Goal: Information Seeking & Learning: Learn about a topic

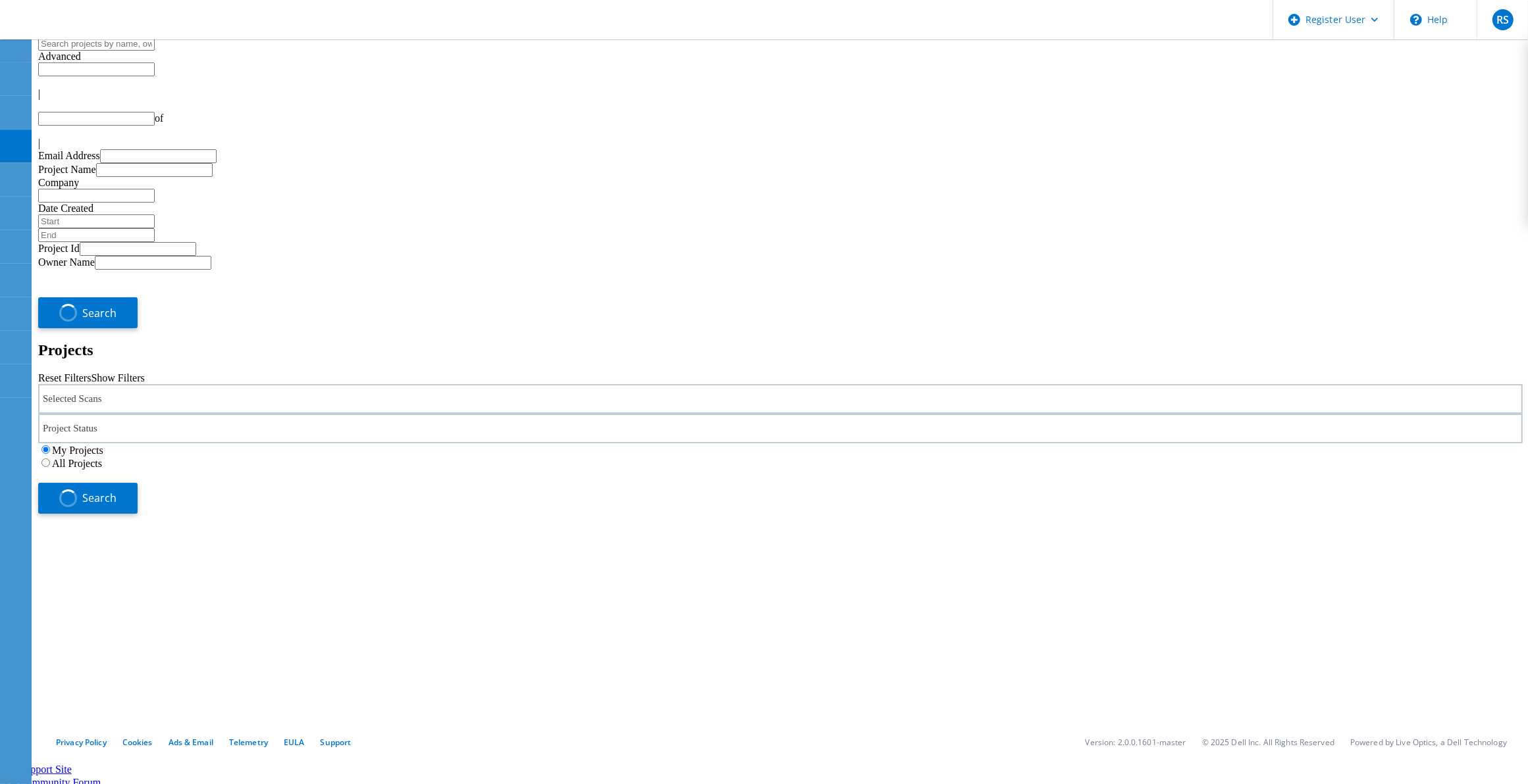
type input "1"
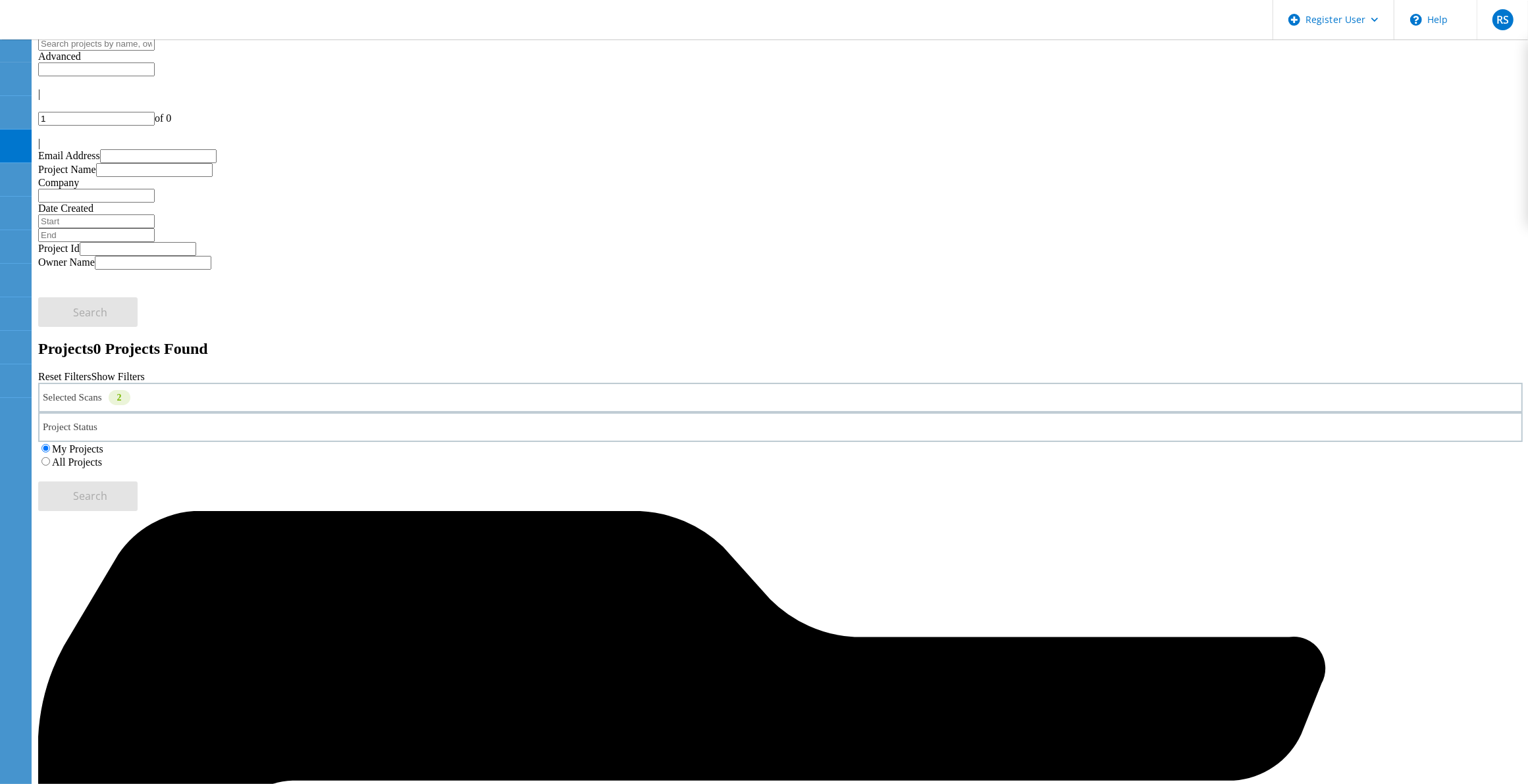
drag, startPoint x: 976, startPoint y: 180, endPoint x: 1252, endPoint y: 214, distance: 278.1
click at [102, 457] on label "All Projects" at bounding box center [76, 462] width 50 height 11
click at [50, 458] on input "All Projects" at bounding box center [46, 462] width 8 height 8
click at [1307, 383] on div "Selected Scans 2 Project Status In Progress Complete Published Anonymous Archiv…" at bounding box center [780, 447] width 1485 height 128
click at [108, 489] on span "Search" at bounding box center [91, 496] width 34 height 14
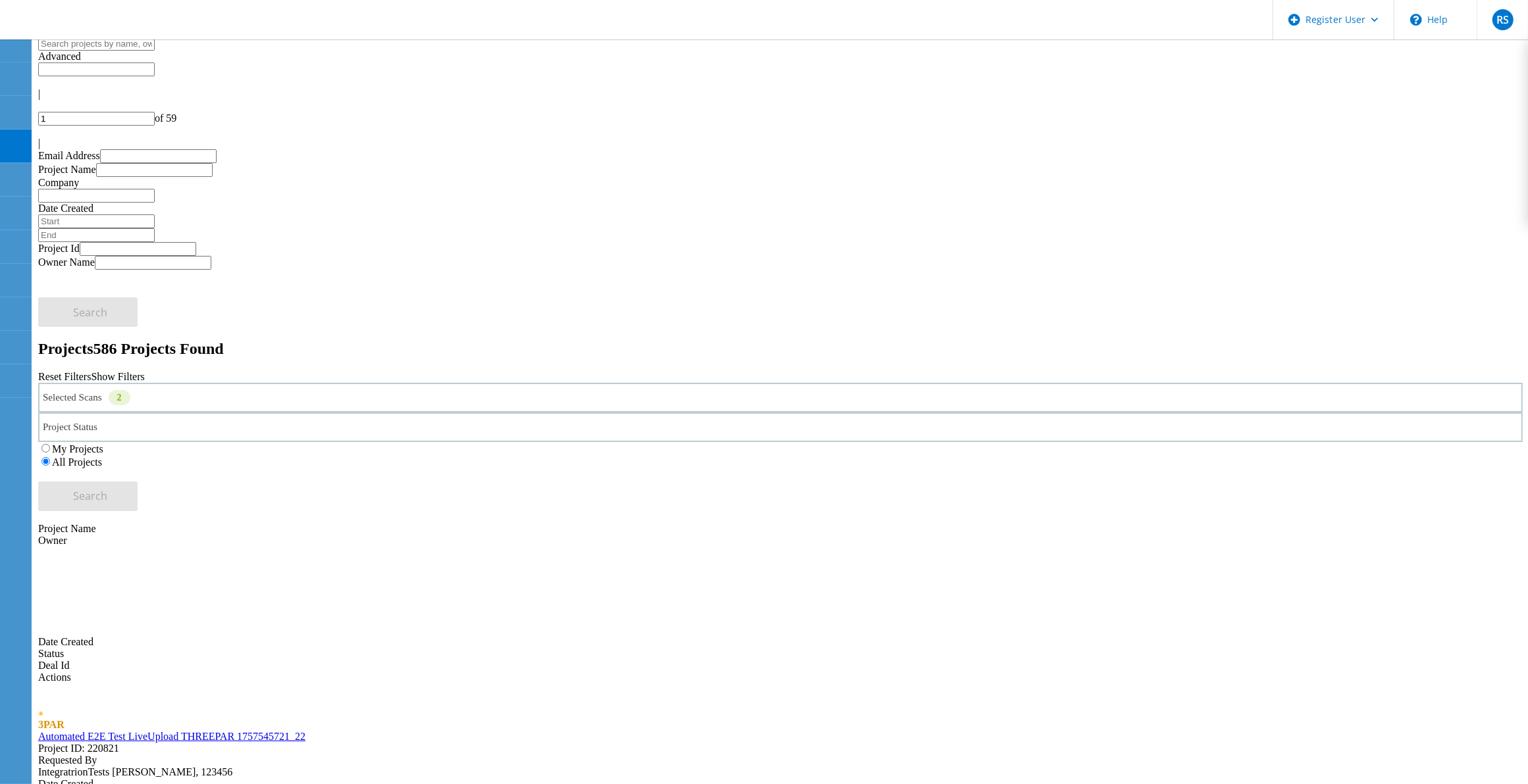
click at [370, 383] on div "Selected Scans 2" at bounding box center [780, 398] width 1485 height 30
click at [108, 369] on label "3PAR" at bounding box center [95, 374] width 25 height 11
click at [81, 370] on input "3PAR" at bounding box center [76, 374] width 8 height 8
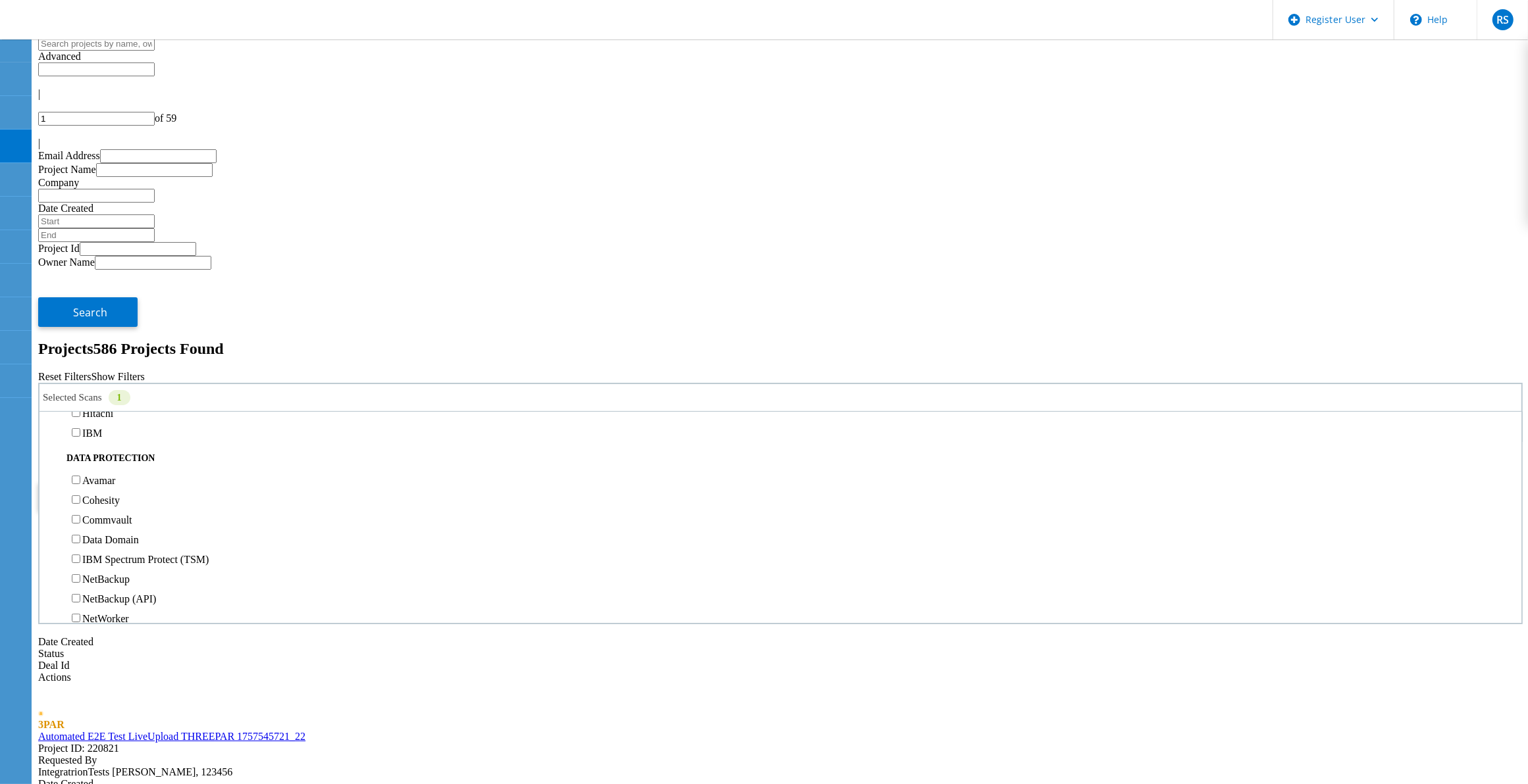
click at [102, 388] on label "Pure" at bounding box center [92, 393] width 20 height 11
click at [81, 389] on input "Pure" at bounding box center [76, 393] width 8 height 8
click at [131, 375] on label "PowerStore" at bounding box center [107, 381] width 49 height 11
click at [81, 375] on input "PowerStore" at bounding box center [76, 380] width 8 height 8
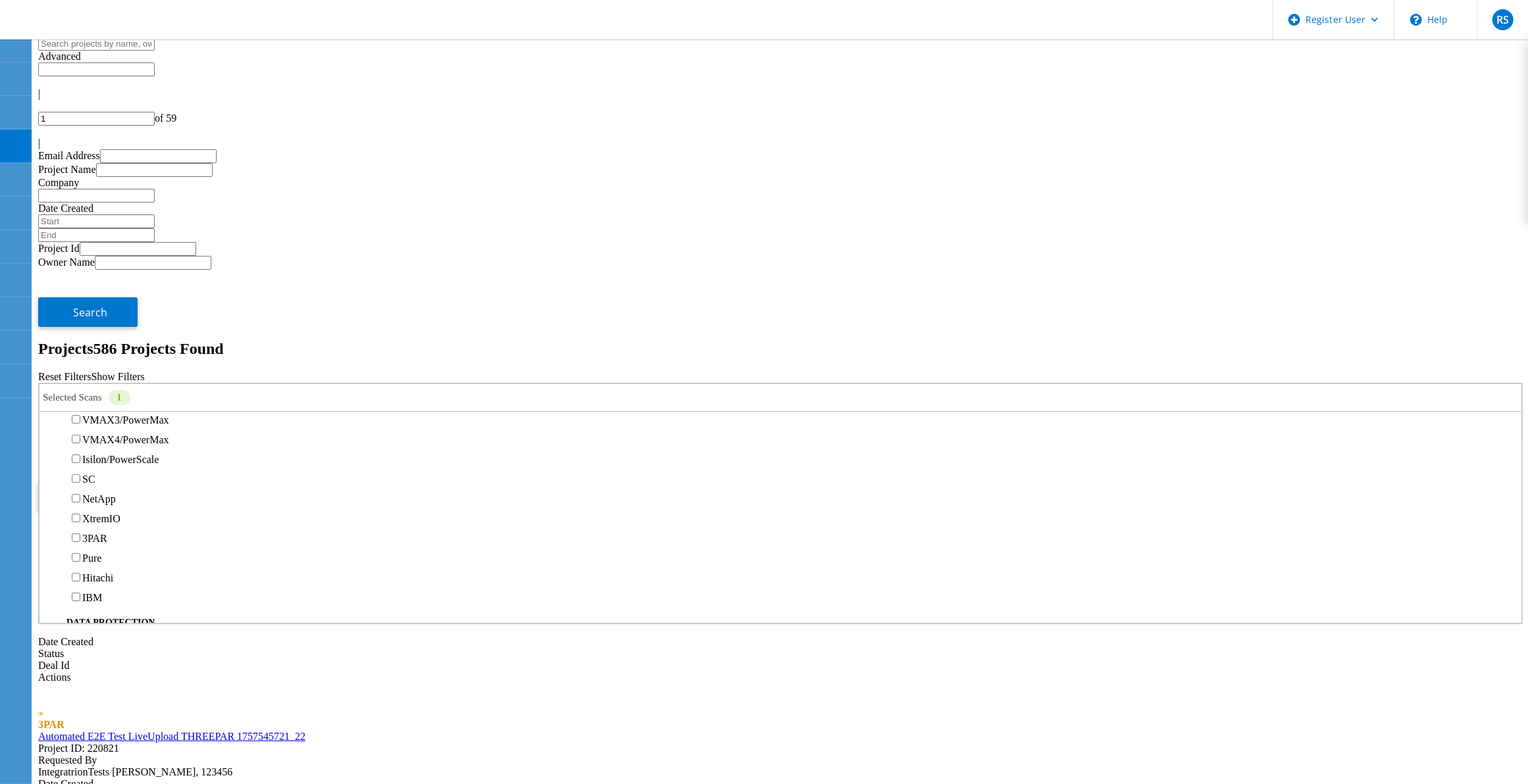
click at [137, 481] on button "Search" at bounding box center [87, 496] width 99 height 30
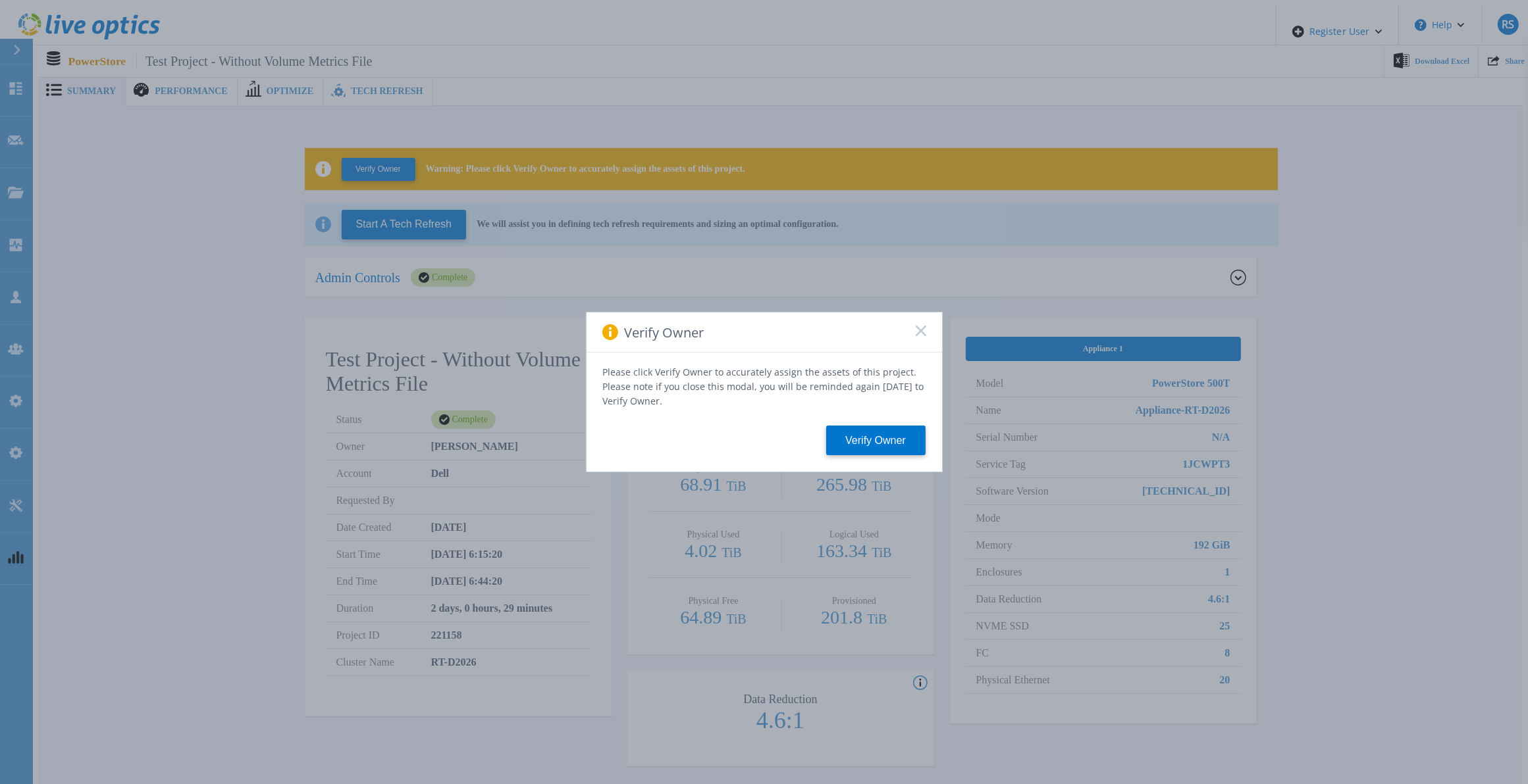
click at [917, 343] on div "Verify Owner" at bounding box center [764, 332] width 355 height 40
click at [917, 334] on icon at bounding box center [921, 331] width 10 height 10
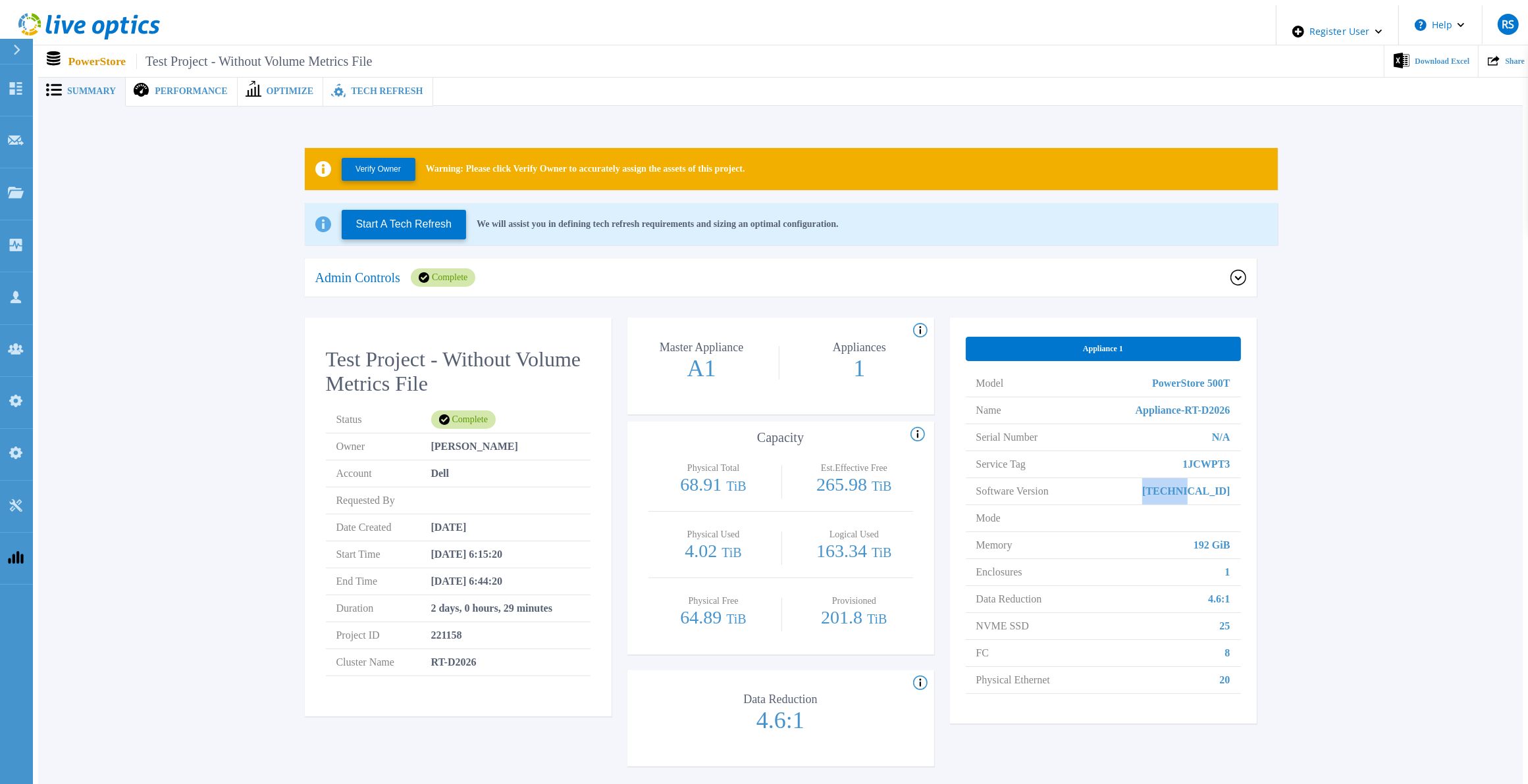
click at [1261, 481] on div "Verify Owner Warning: Please click Verify Owner to accurately assign the assets…" at bounding box center [780, 456] width 1445 height 658
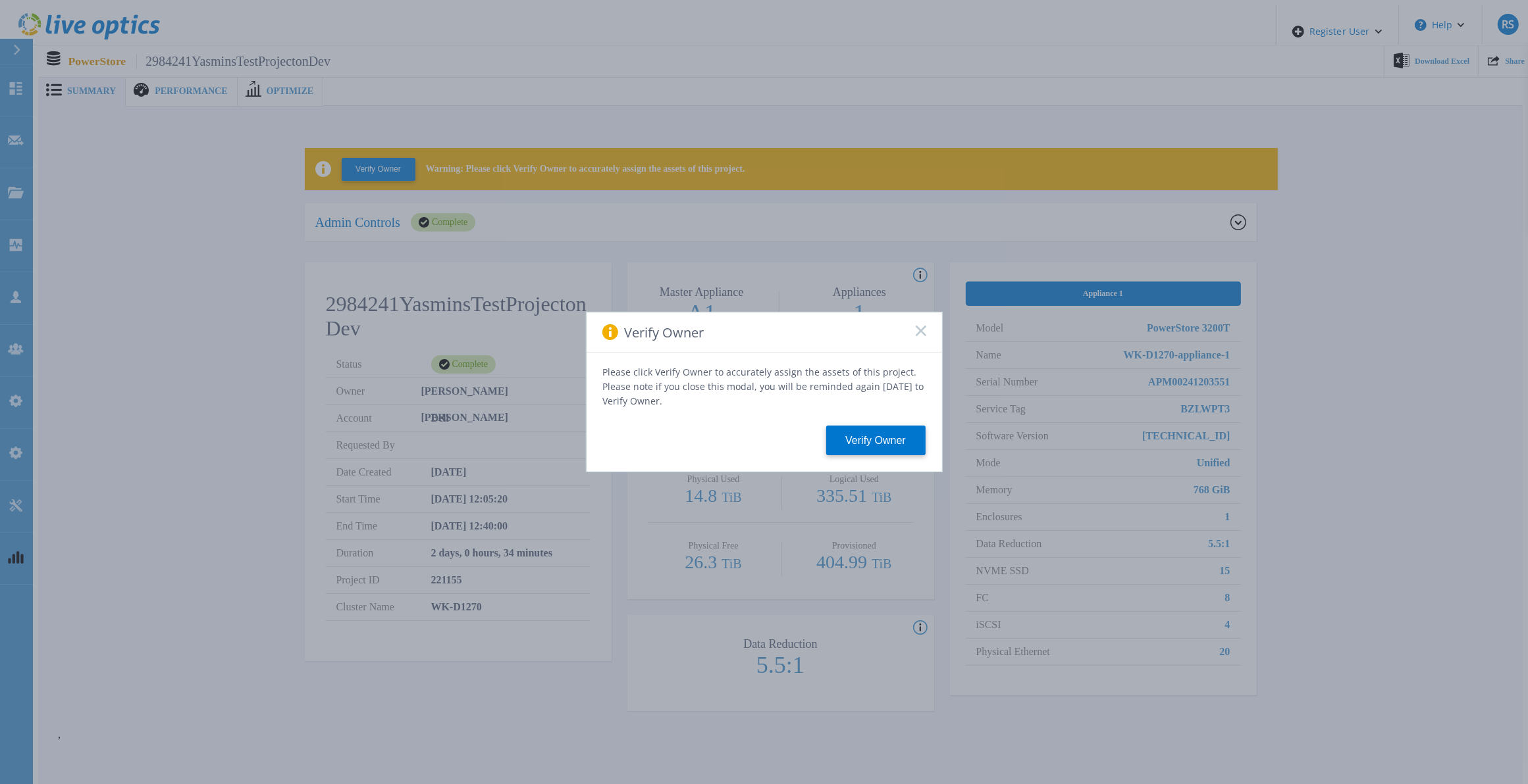
click at [916, 334] on icon at bounding box center [921, 331] width 10 height 10
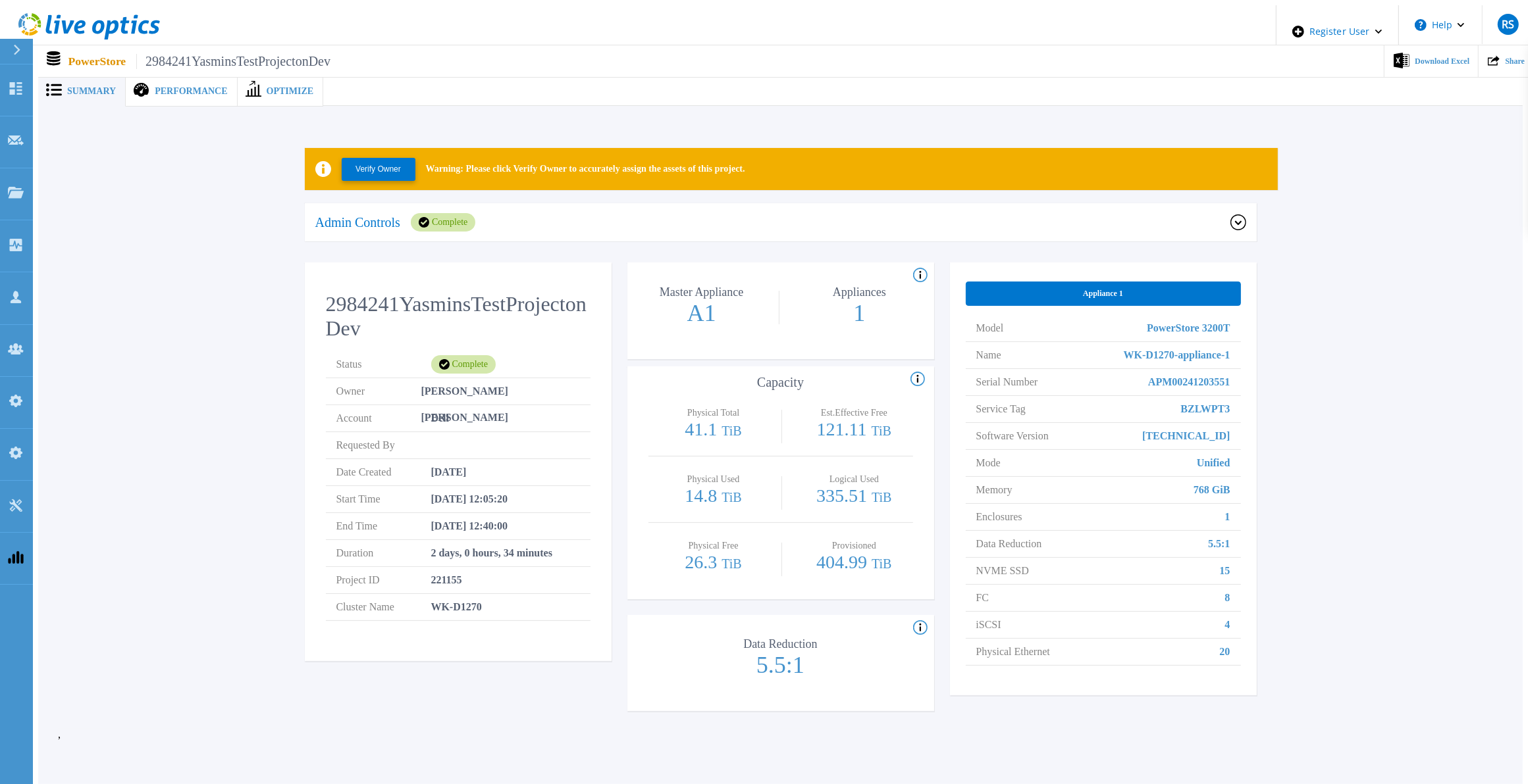
click at [198, 86] on span "Performance" at bounding box center [190, 91] width 72 height 9
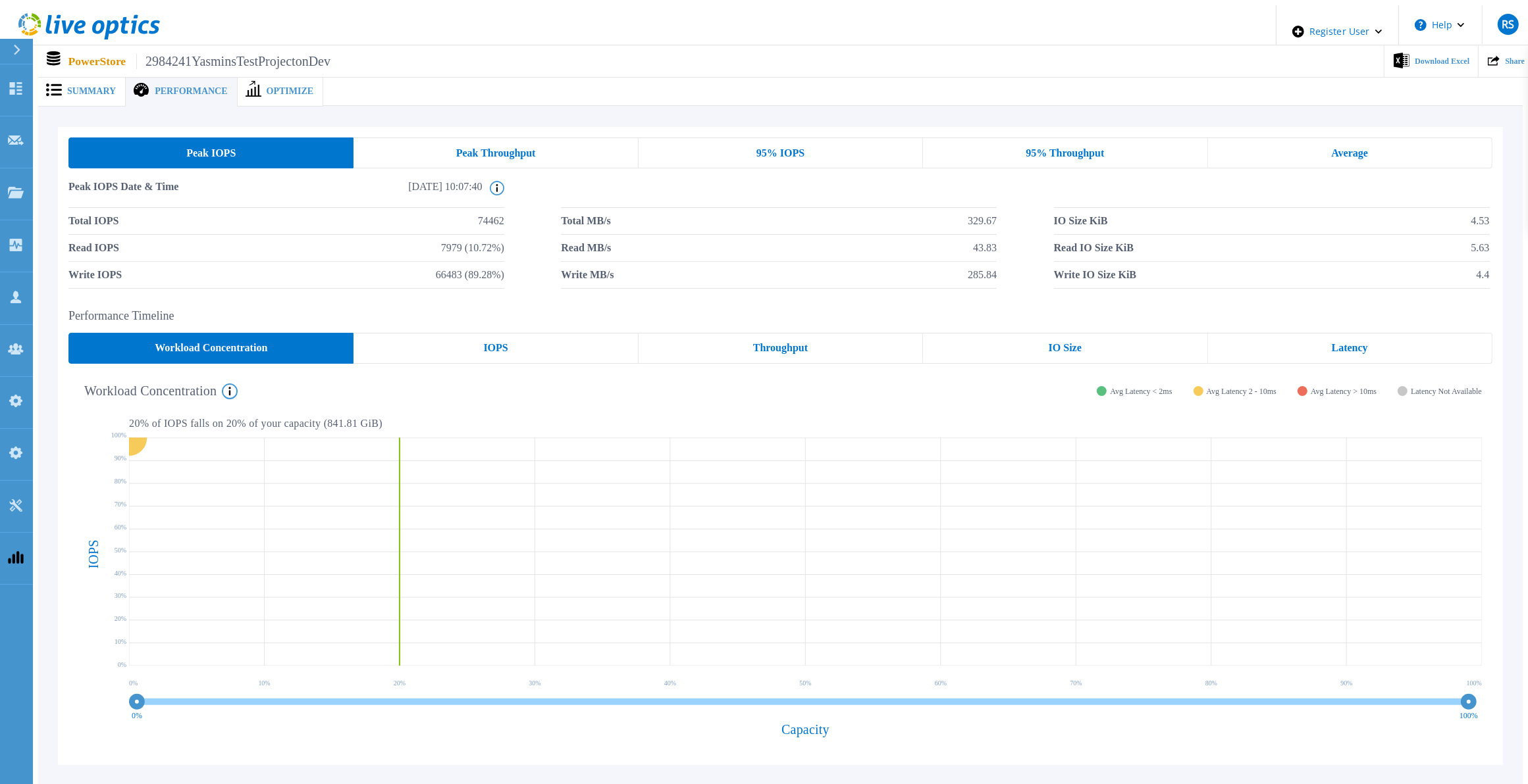
click at [246, 84] on span at bounding box center [252, 91] width 29 height 14
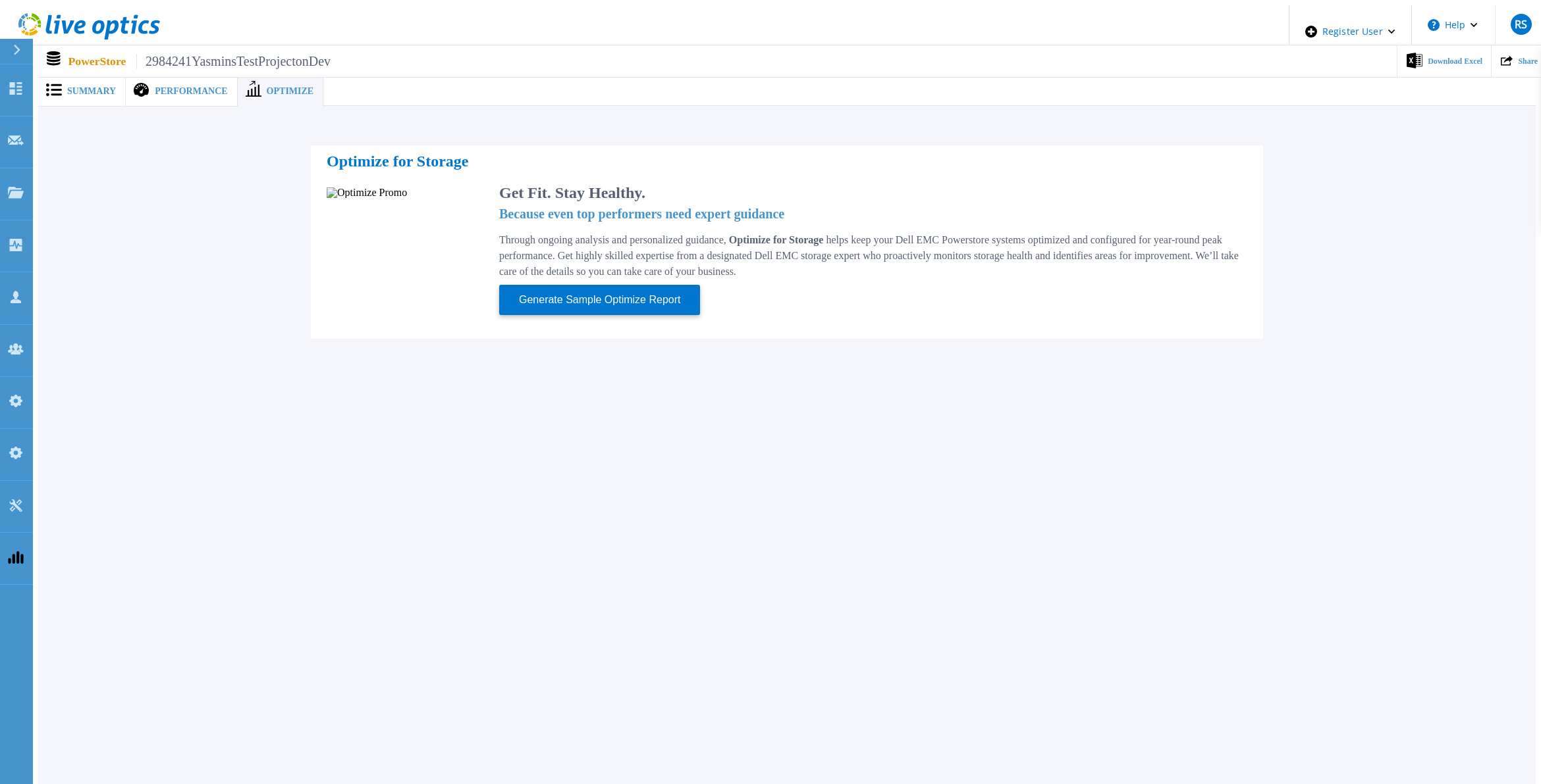
click at [157, 86] on span "Performance" at bounding box center [190, 91] width 72 height 9
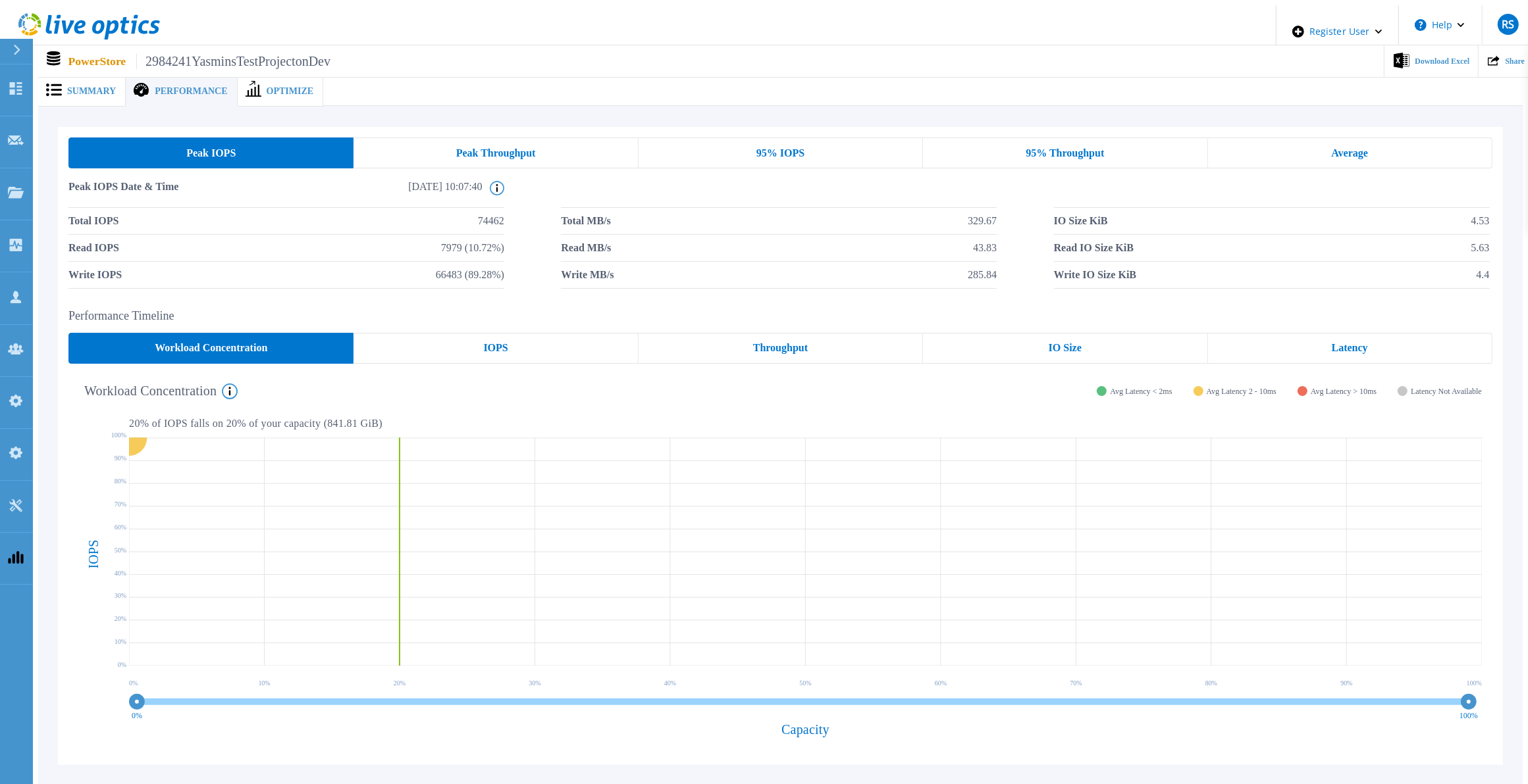
click at [246, 84] on icon at bounding box center [254, 88] width 16 height 16
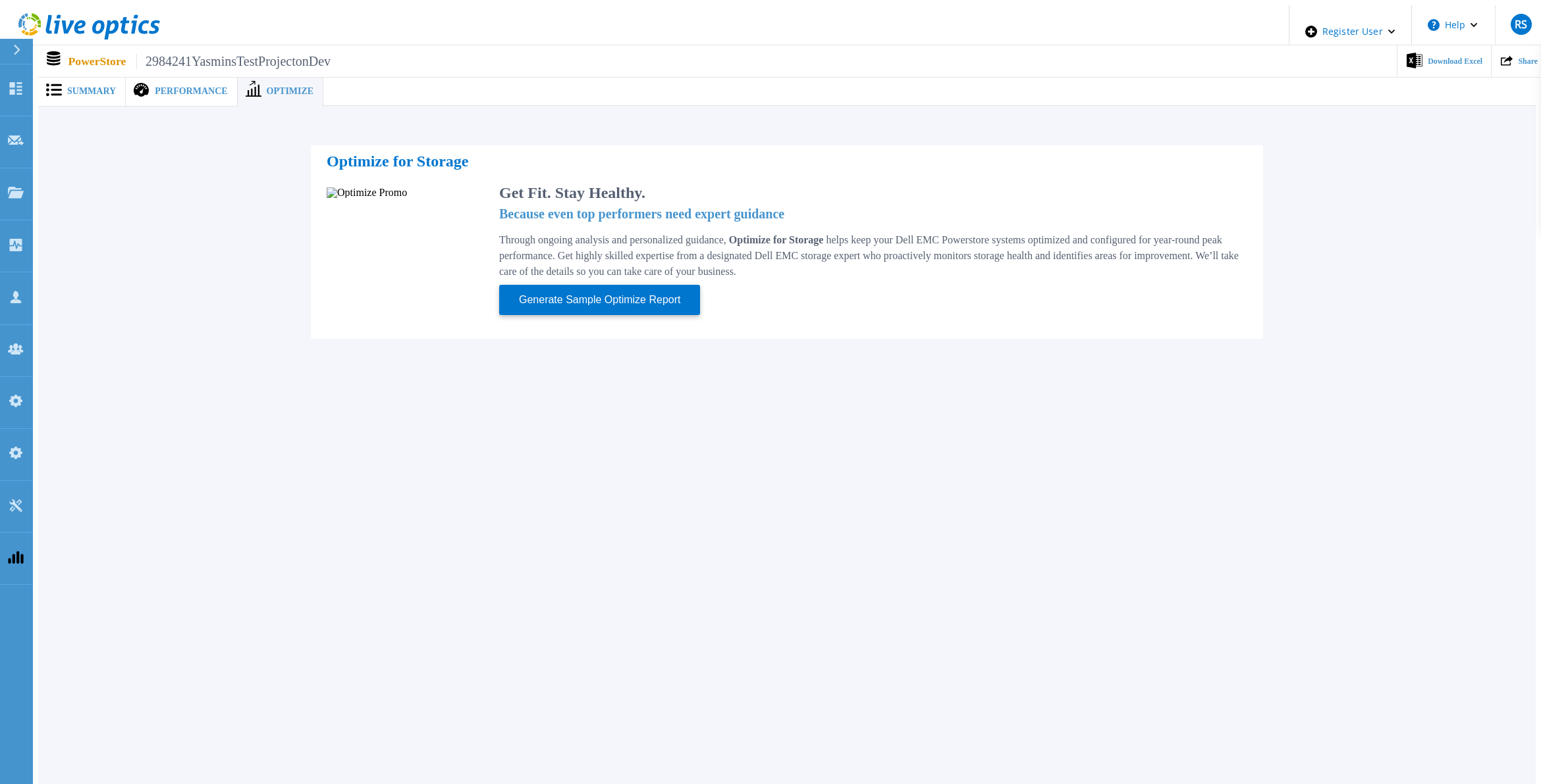
click at [83, 86] on span "Summary" at bounding box center [91, 91] width 48 height 9
